Goal: Transaction & Acquisition: Purchase product/service

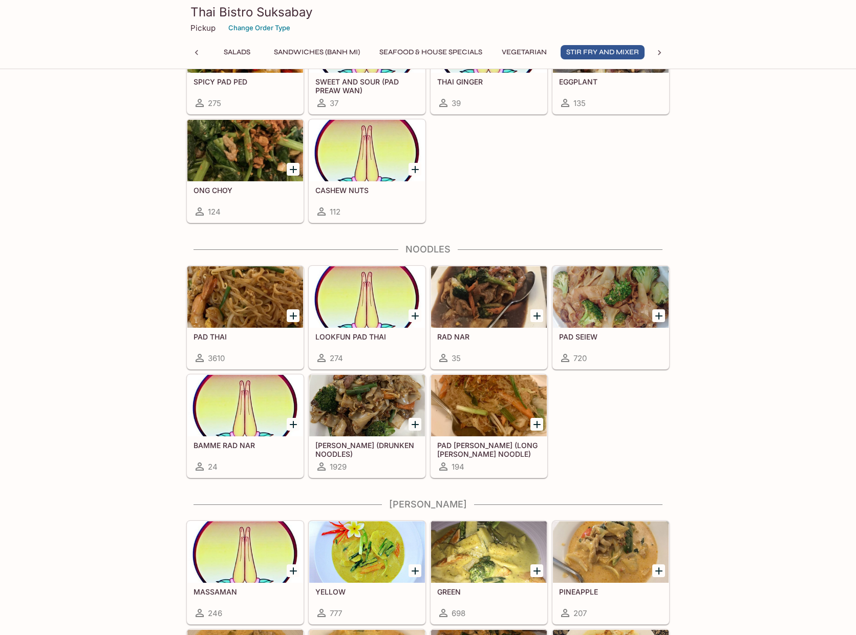
scroll to position [2254, 0]
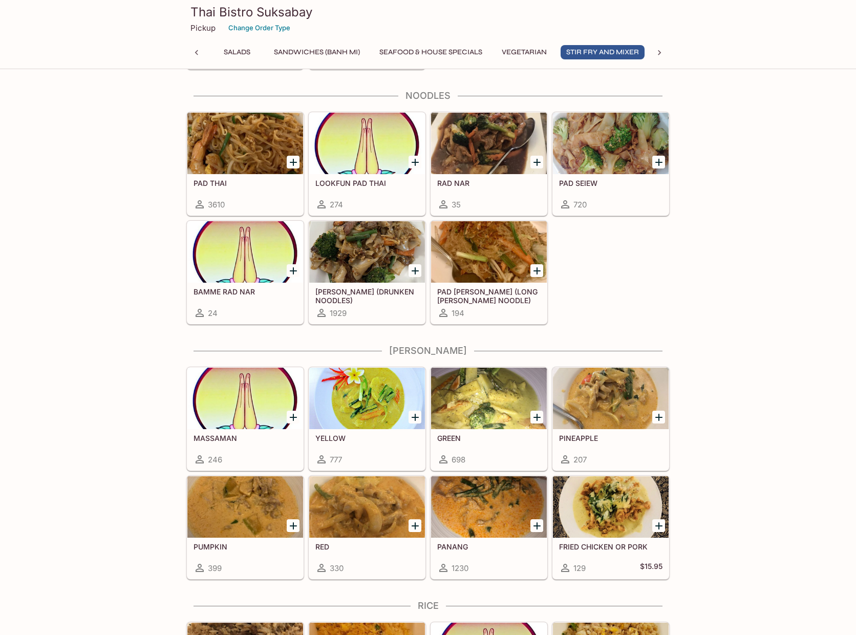
drag, startPoint x: 505, startPoint y: 485, endPoint x: 778, endPoint y: 404, distance: 284.8
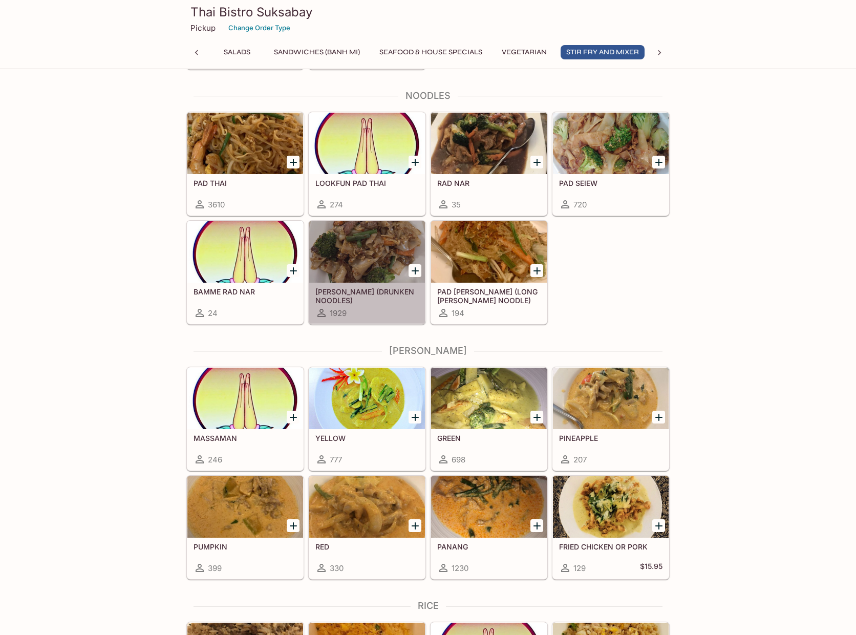
click at [351, 263] on div at bounding box center [367, 251] width 116 height 61
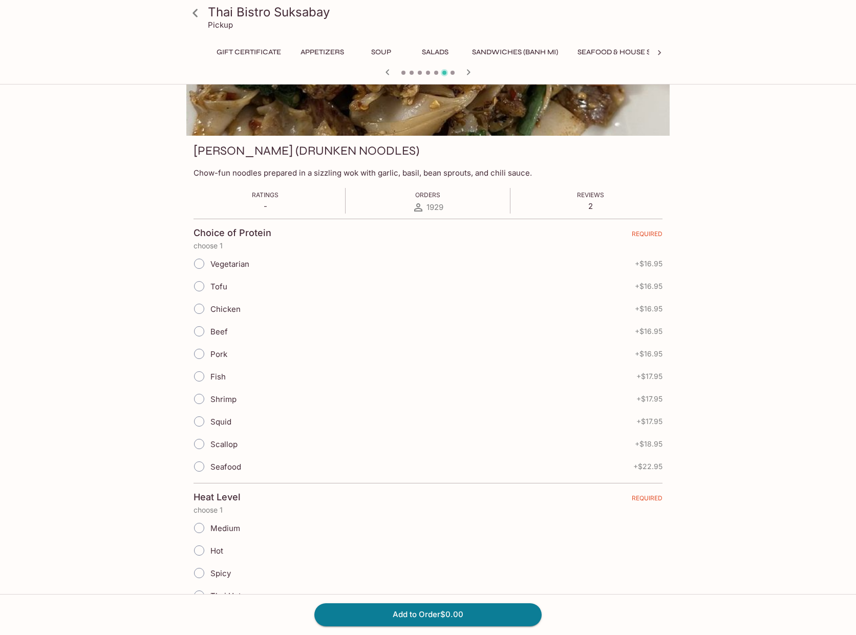
scroll to position [0, 253]
click at [200, 14] on icon at bounding box center [195, 13] width 18 height 18
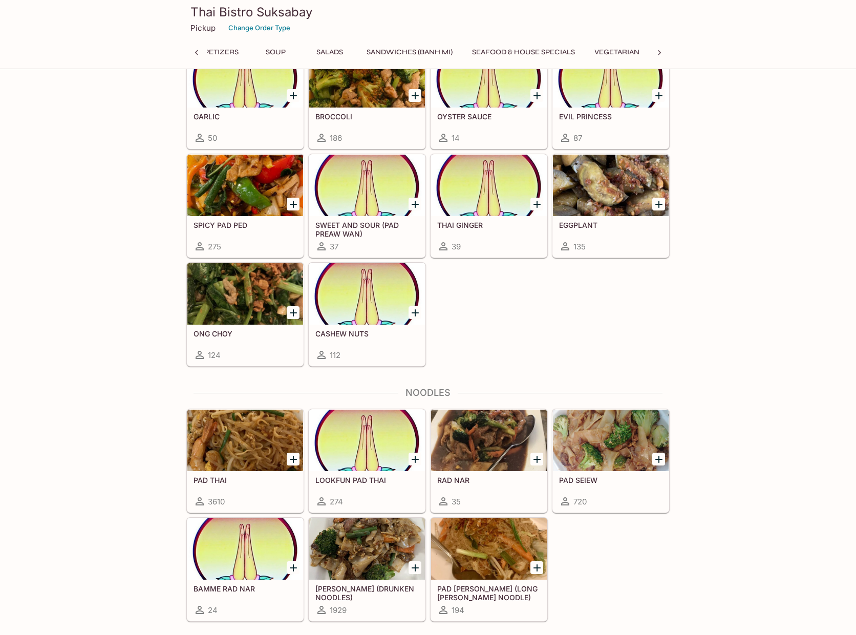
scroll to position [2203, 0]
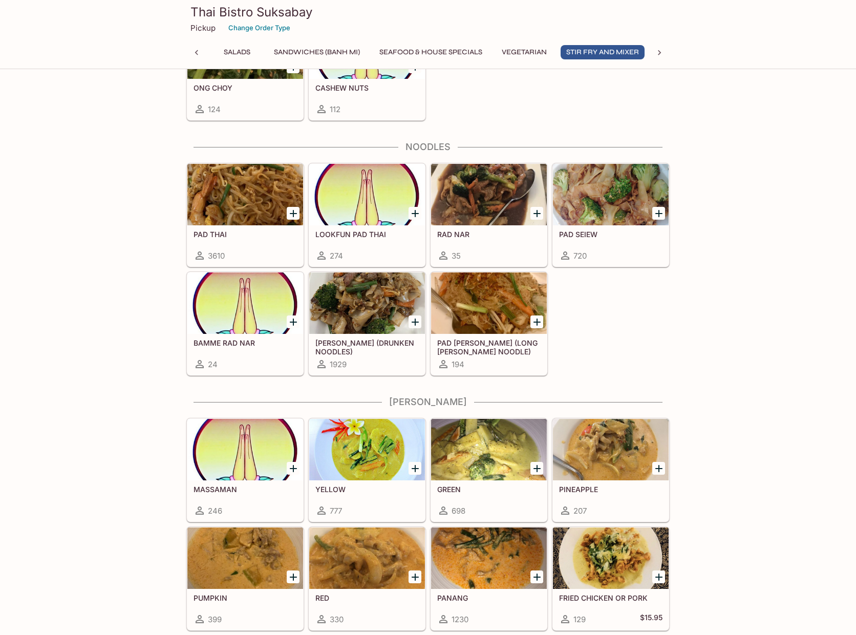
click at [598, 190] on div at bounding box center [611, 194] width 116 height 61
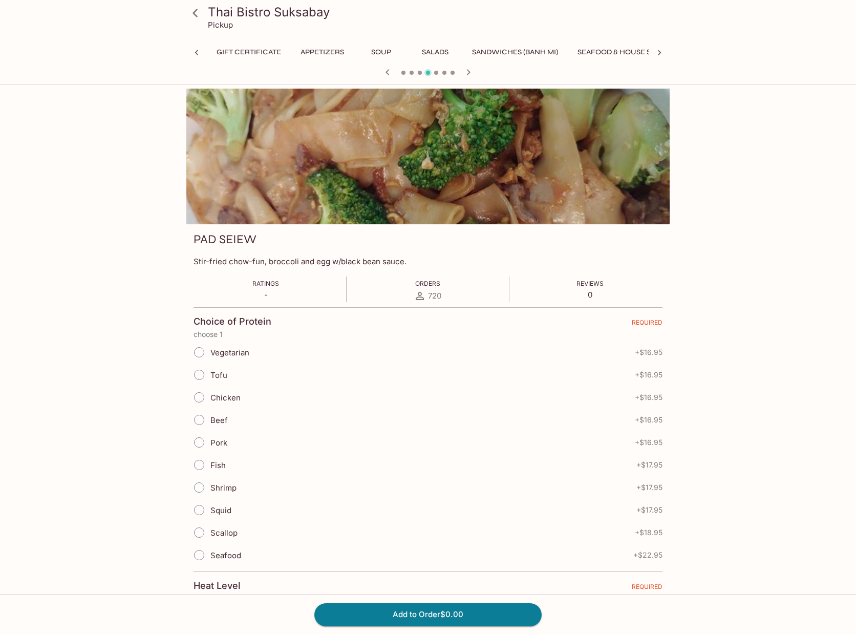
scroll to position [0, 253]
click at [194, 11] on icon at bounding box center [195, 13] width 18 height 18
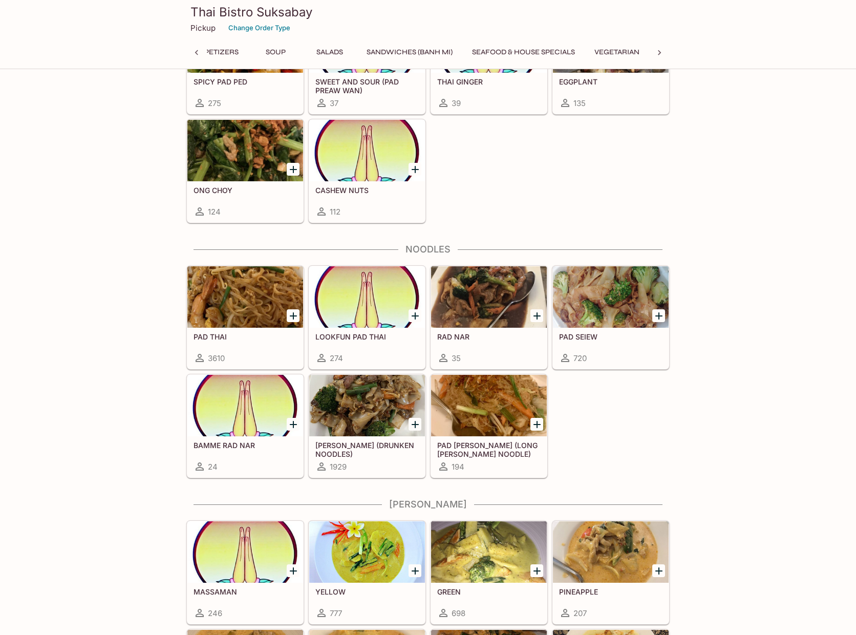
scroll to position [0, 198]
click at [360, 403] on div at bounding box center [367, 405] width 116 height 61
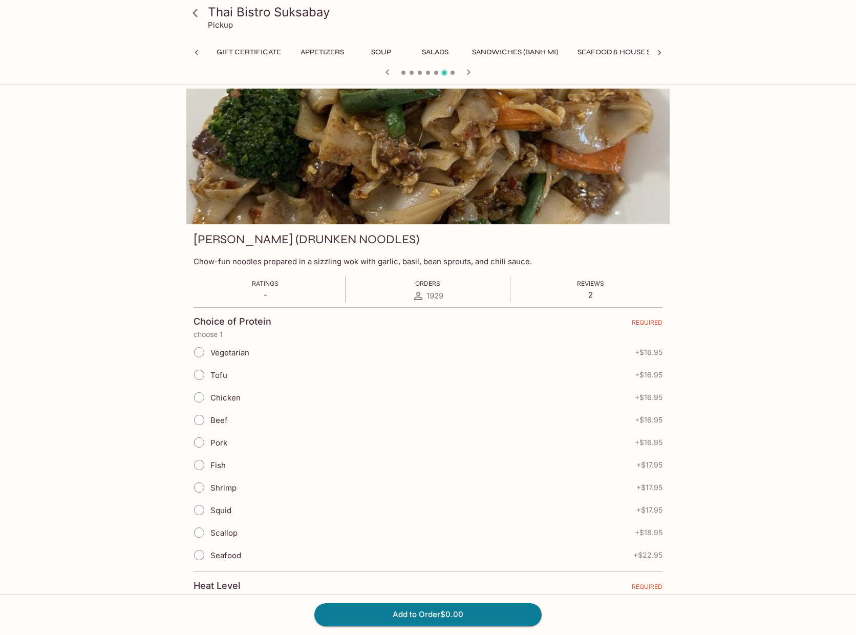
scroll to position [0, 253]
